Goal: Complete application form

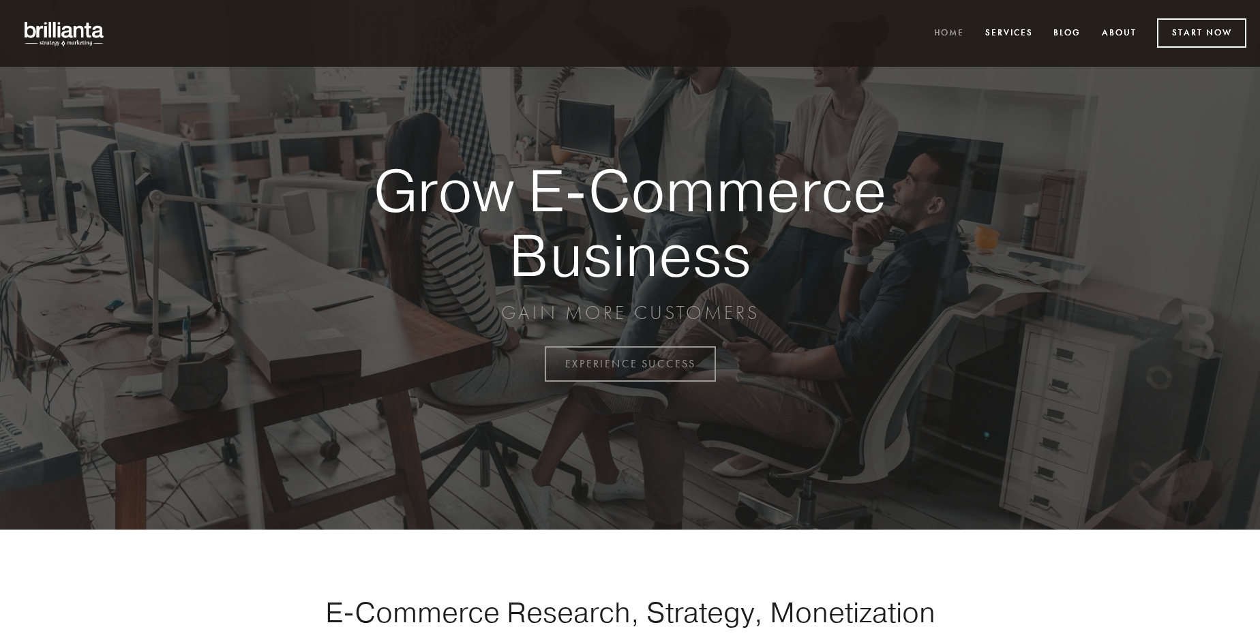
scroll to position [3574, 0]
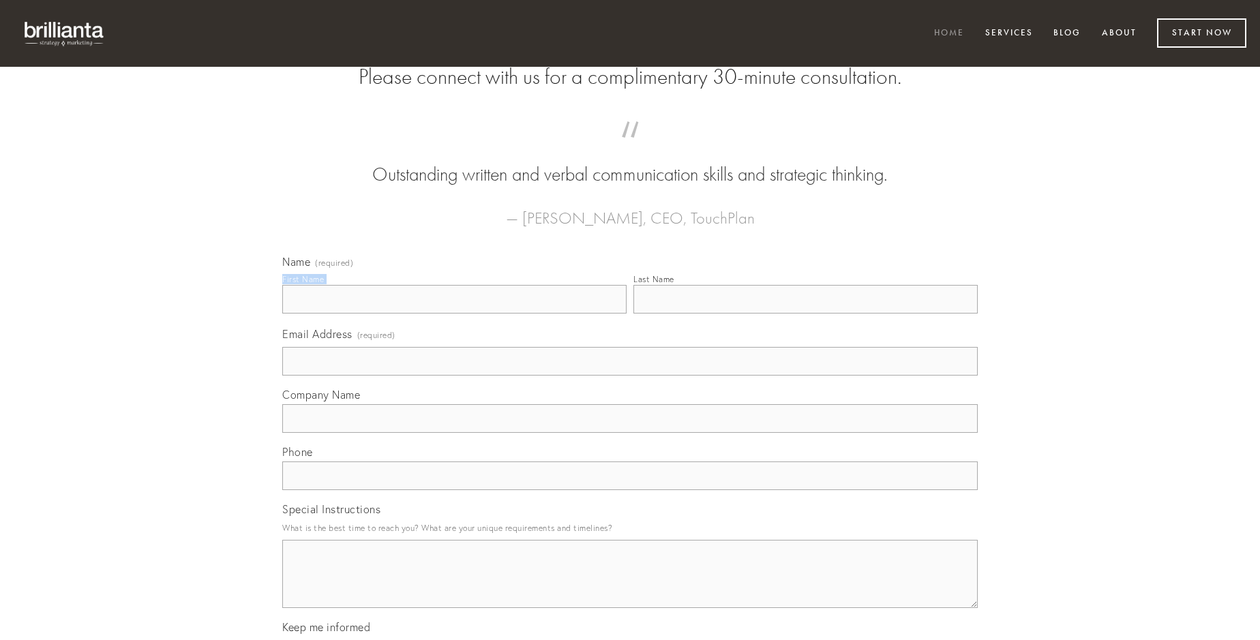
type input "[PERSON_NAME]"
click at [805, 314] on input "Last Name" at bounding box center [805, 299] width 344 height 29
type input "[PERSON_NAME]"
click at [630, 376] on input "Email Address (required)" at bounding box center [629, 361] width 695 height 29
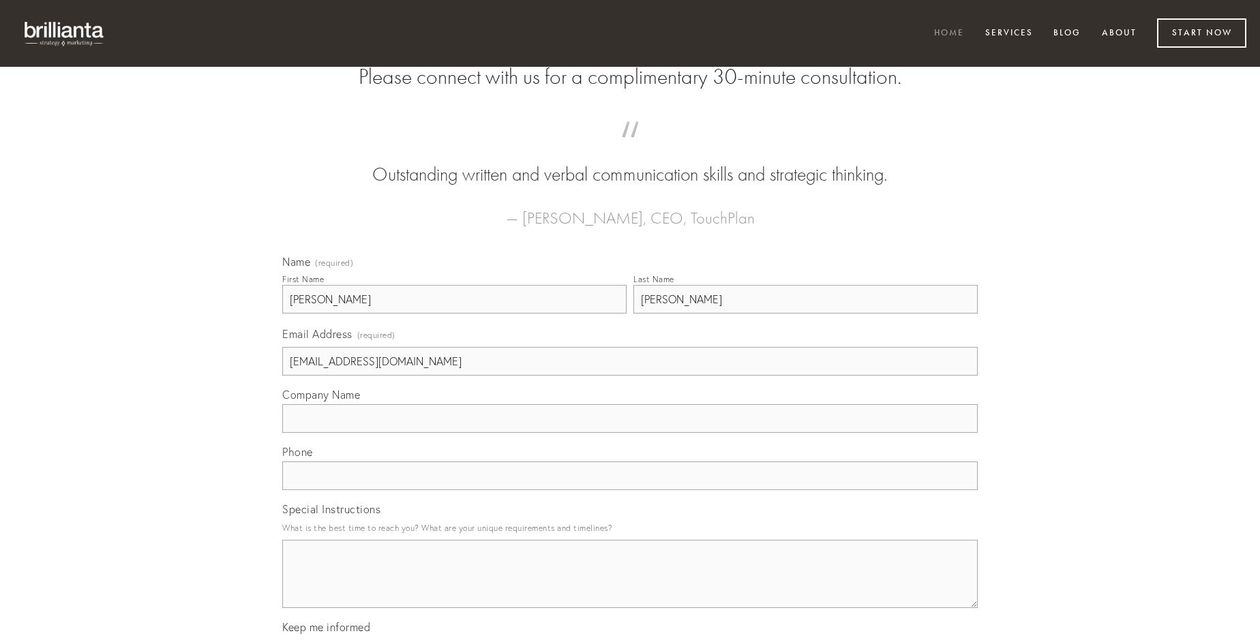
type input "[EMAIL_ADDRESS][DOMAIN_NAME]"
click at [630, 433] on input "Company Name" at bounding box center [629, 418] width 695 height 29
type input "corrumpo"
click at [630, 490] on input "text" at bounding box center [629, 476] width 695 height 29
click at [630, 586] on textarea "Special Instructions" at bounding box center [629, 574] width 695 height 68
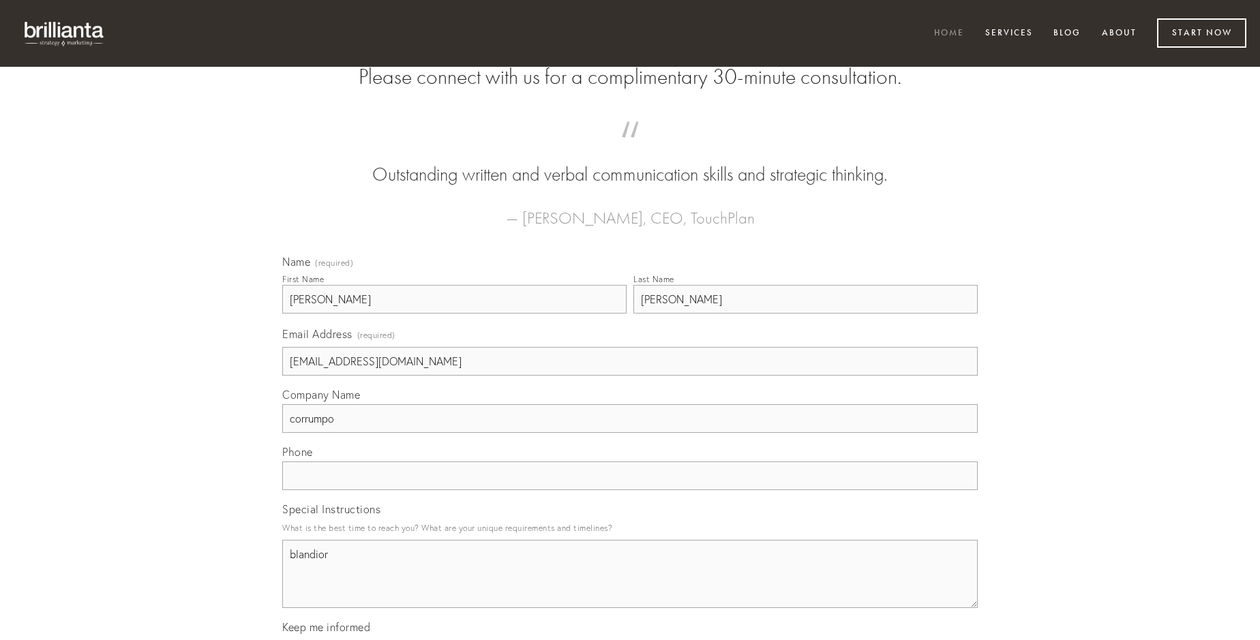
type textarea "blandior"
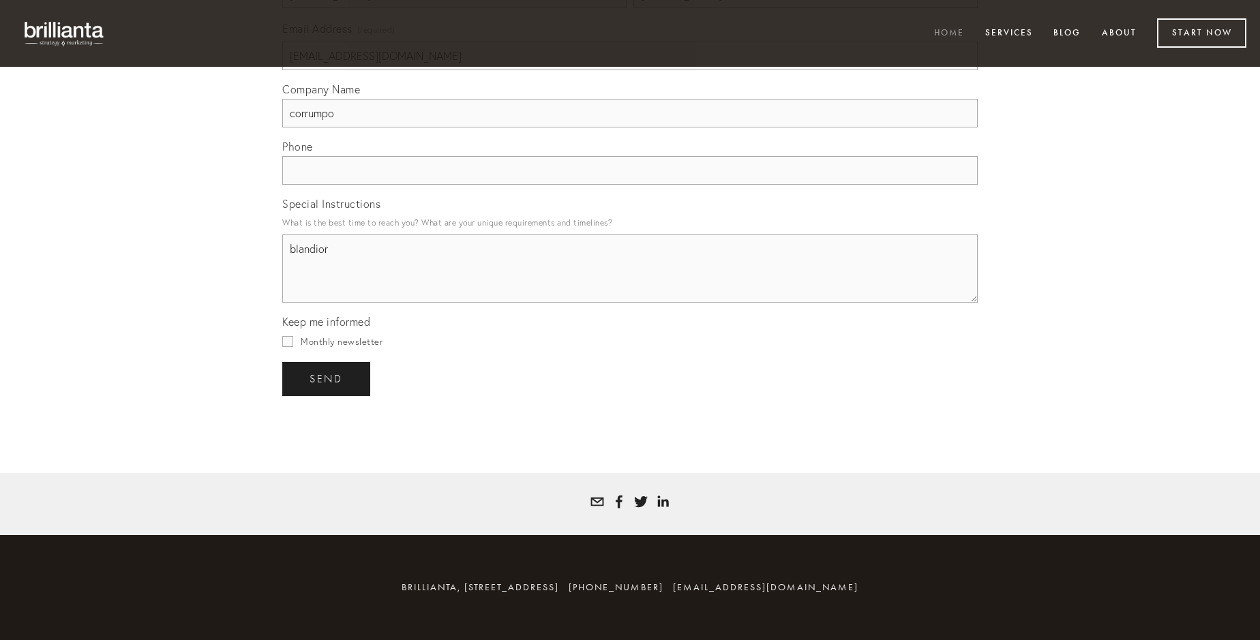
click at [327, 378] on span "send" at bounding box center [326, 379] width 33 height 12
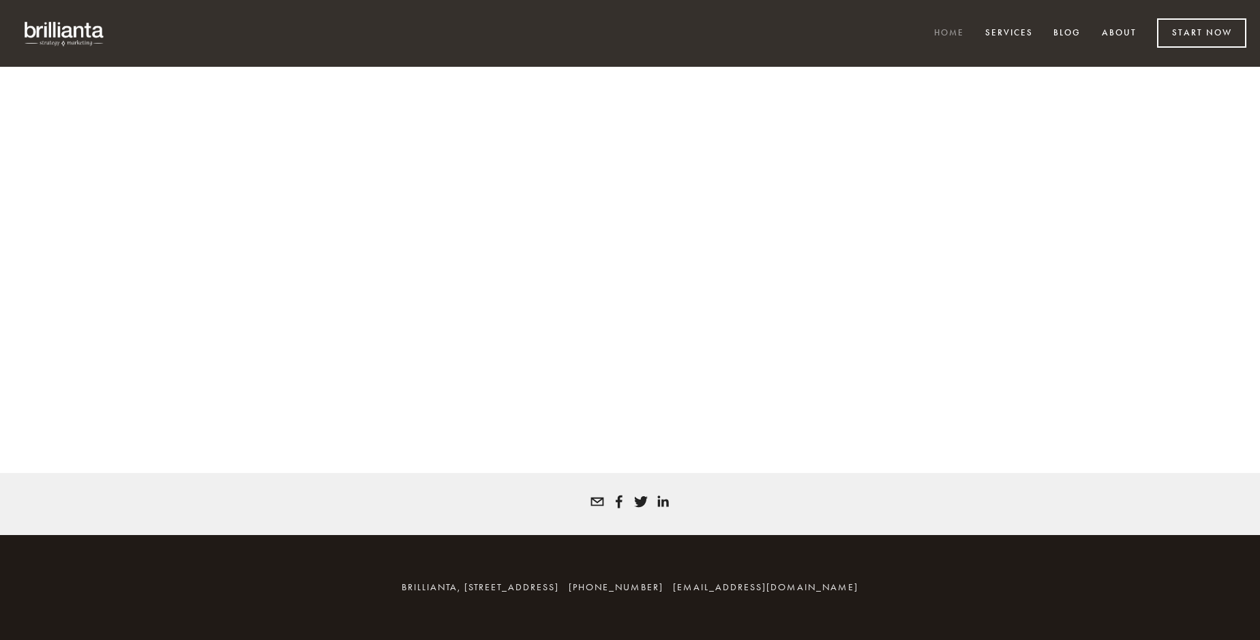
scroll to position [3556, 0]
